Goal: Book appointment/travel/reservation

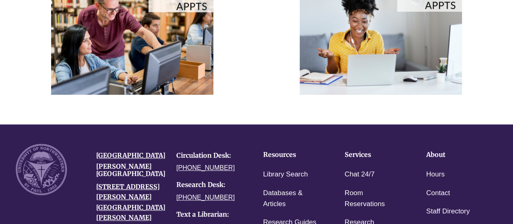
scroll to position [122, 0]
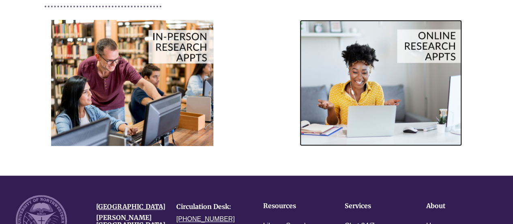
click at [374, 54] on img at bounding box center [381, 82] width 162 height 125
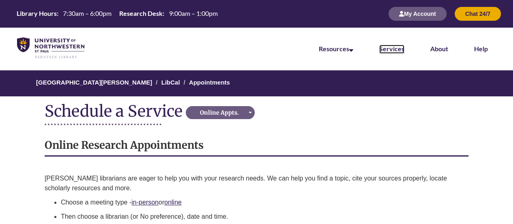
click at [392, 51] on link "Services" at bounding box center [391, 49] width 25 height 9
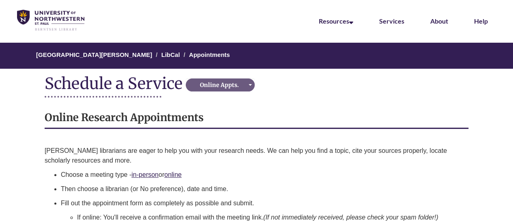
scroll to position [41, 0]
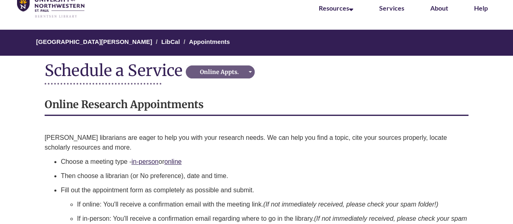
click at [118, 130] on div "Online Research Appointments Berntsen librarians are eager to help you with you…" at bounding box center [257, 188] width 436 height 211
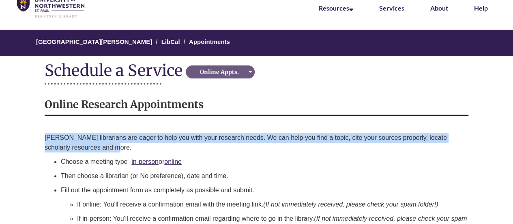
drag, startPoint x: 107, startPoint y: 148, endPoint x: 46, endPoint y: 139, distance: 61.9
click at [46, 139] on p "[PERSON_NAME] librarians are eager to help you with your research needs. We can…" at bounding box center [257, 142] width 424 height 19
copy span "[PERSON_NAME] librarians are eager to help you with your research needs. We can…"
